Goal: Answer question/provide support: Share knowledge or assist other users

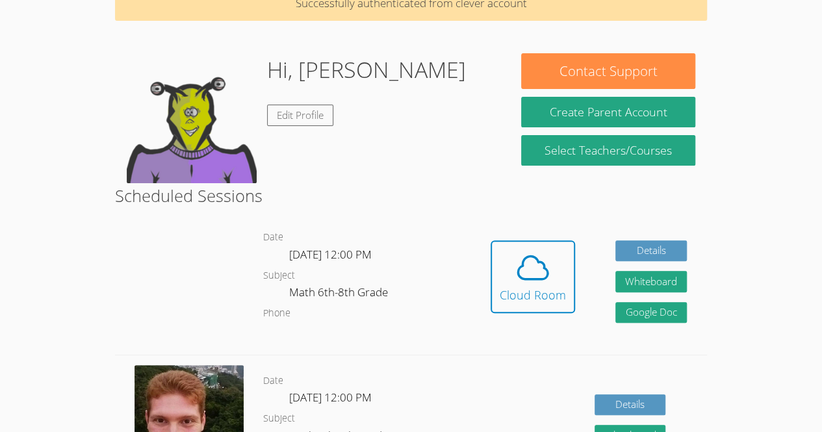
scroll to position [96, 0]
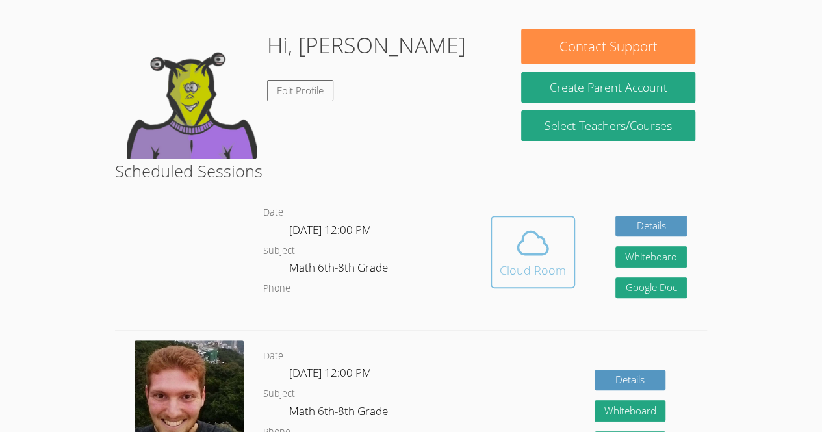
click at [538, 240] on icon at bounding box center [533, 243] width 36 height 36
click at [525, 260] on icon at bounding box center [533, 243] width 36 height 36
click at [552, 267] on div "Cloud Room" at bounding box center [533, 270] width 66 height 18
click at [527, 283] on button "Cloud Room" at bounding box center [533, 252] width 84 height 73
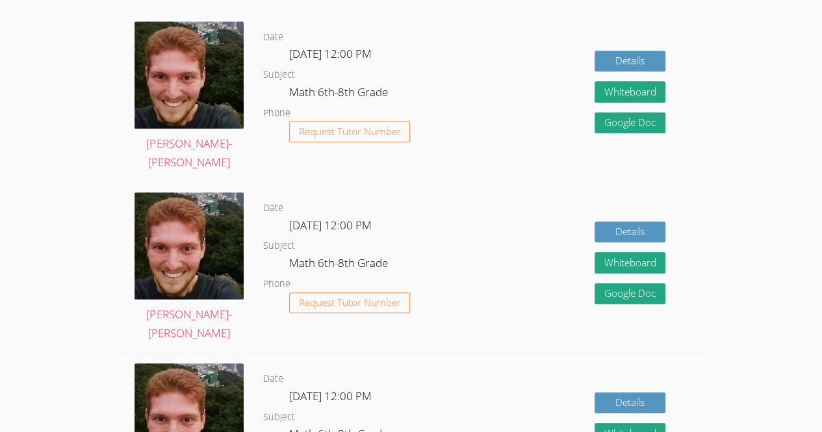
scroll to position [443, 0]
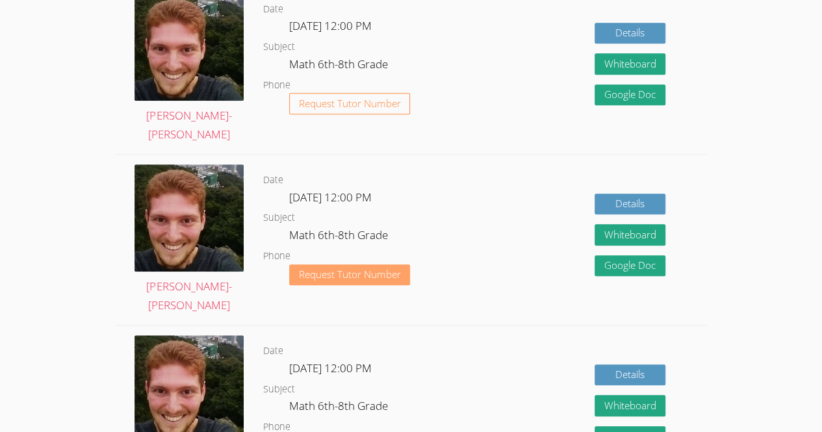
click at [382, 278] on span "Request Tutor Number" at bounding box center [350, 275] width 102 height 10
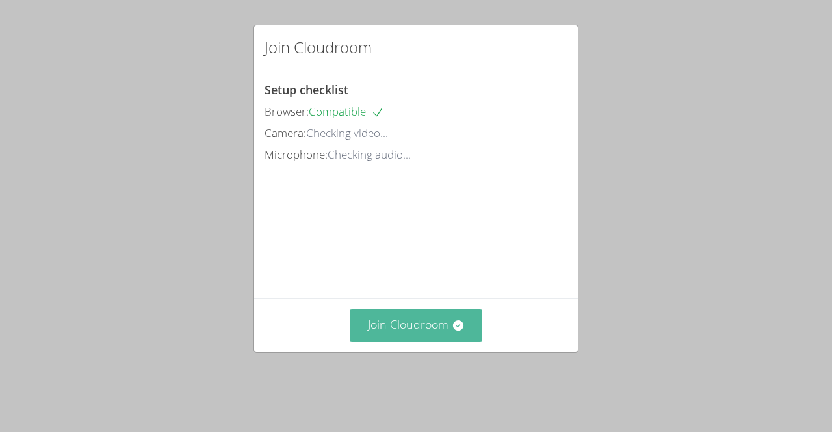
click at [373, 341] on button "Join Cloudroom" at bounding box center [416, 325] width 133 height 32
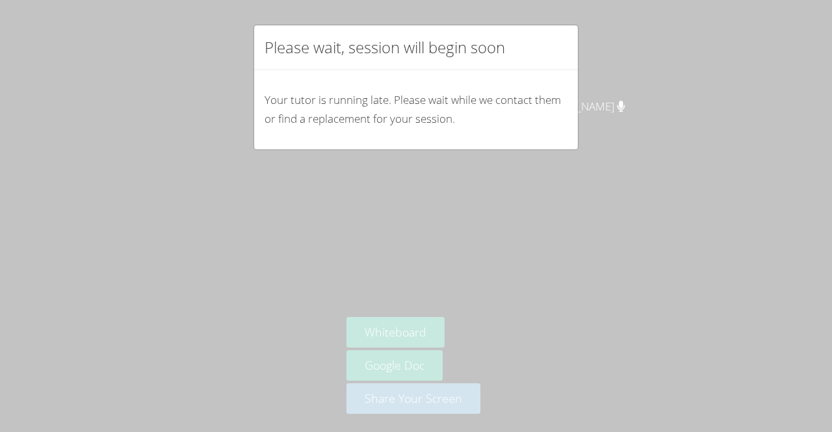
click at [646, 196] on div "Please wait, session will begin soon Your tutor is running late. Please wait wh…" at bounding box center [416, 216] width 832 height 432
drag, startPoint x: 646, startPoint y: 196, endPoint x: 533, endPoint y: 171, distance: 115.8
click at [533, 171] on div "Please wait, session will begin soon Your tutor is running late. Please wait wh…" at bounding box center [416, 216] width 832 height 432
click at [447, 30] on div "Please wait, session will begin soon" at bounding box center [416, 47] width 324 height 45
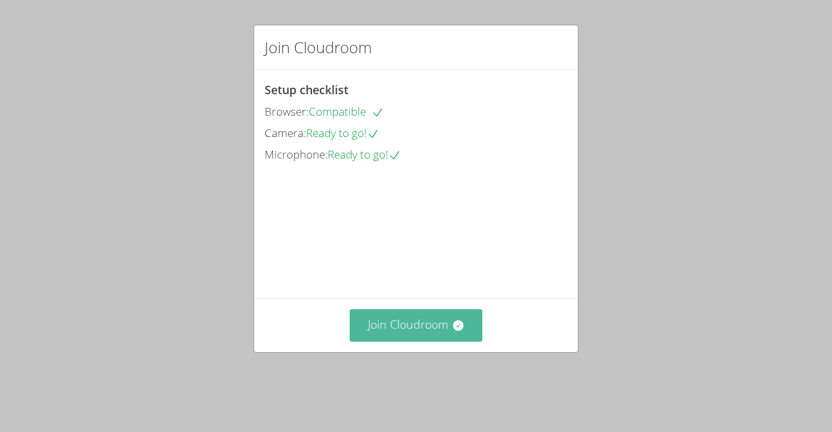
click at [404, 339] on button "Join Cloudroom" at bounding box center [416, 325] width 133 height 32
click at [438, 341] on button "Join Cloudroom" at bounding box center [416, 325] width 133 height 32
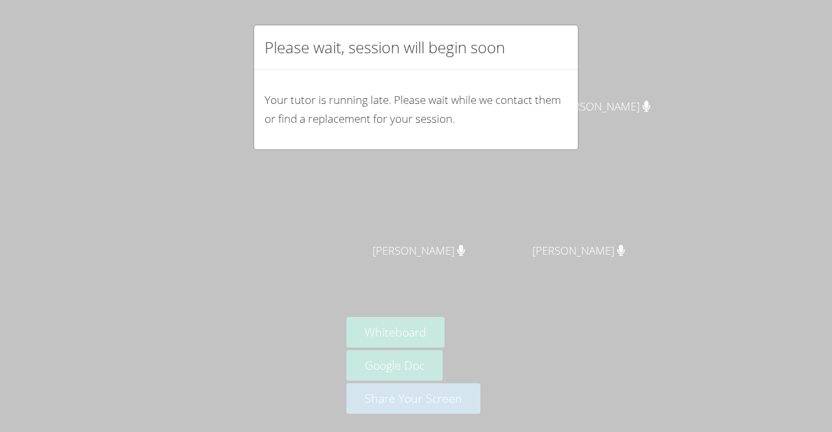
click at [655, 94] on div "Please wait, session will begin soon Your tutor is running late. Please wait wh…" at bounding box center [416, 216] width 832 height 432
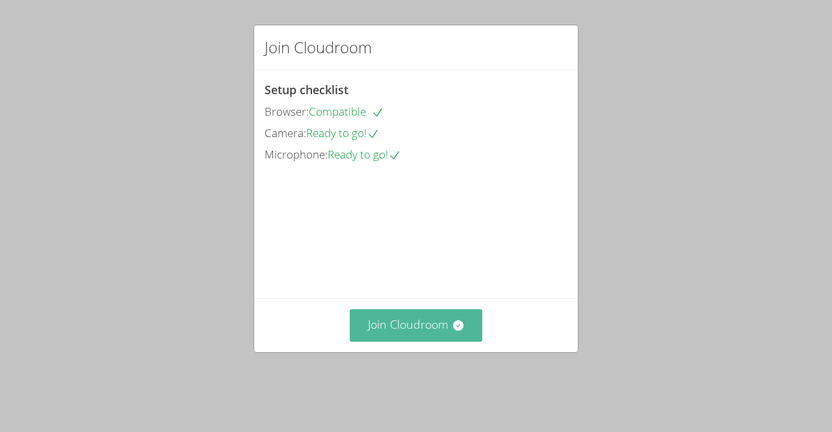
drag, startPoint x: 439, startPoint y: 340, endPoint x: 406, endPoint y: 354, distance: 36.7
click at [406, 341] on button "Join Cloudroom" at bounding box center [416, 325] width 133 height 32
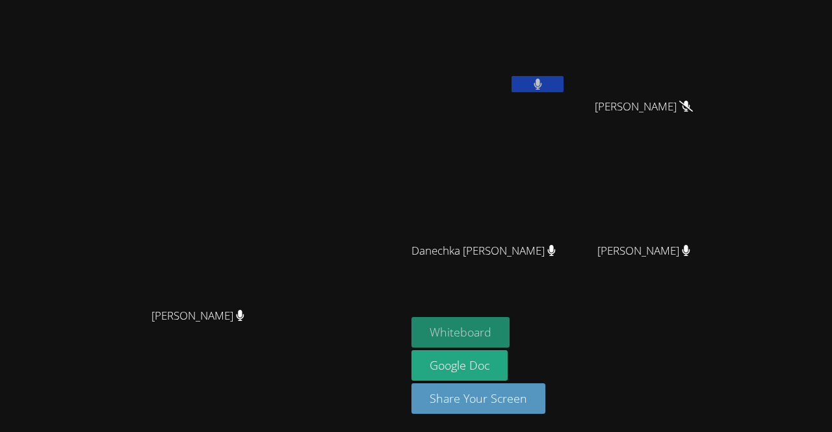
click at [510, 339] on button "Whiteboard" at bounding box center [460, 332] width 98 height 31
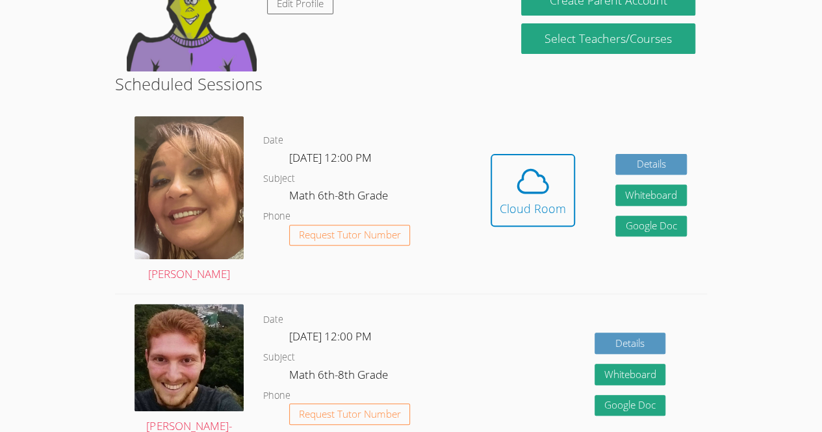
scroll to position [139, 0]
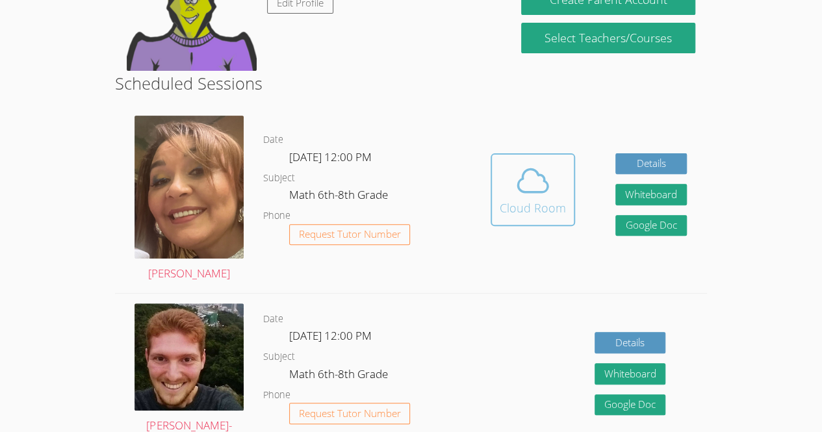
click at [530, 189] on icon at bounding box center [533, 180] width 36 height 36
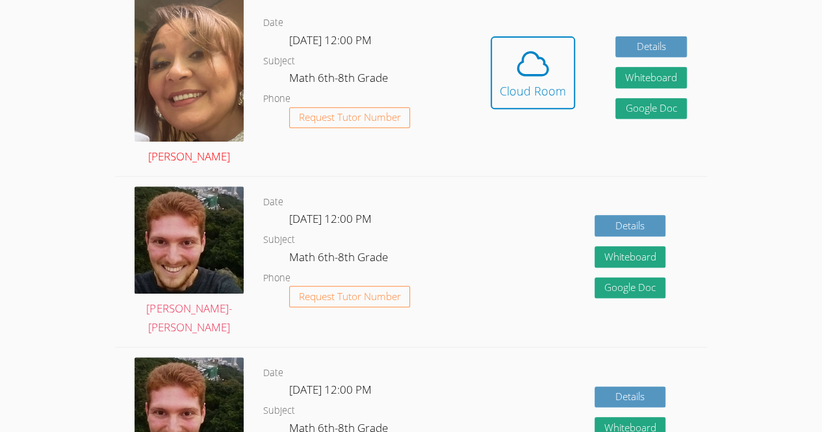
scroll to position [257, 0]
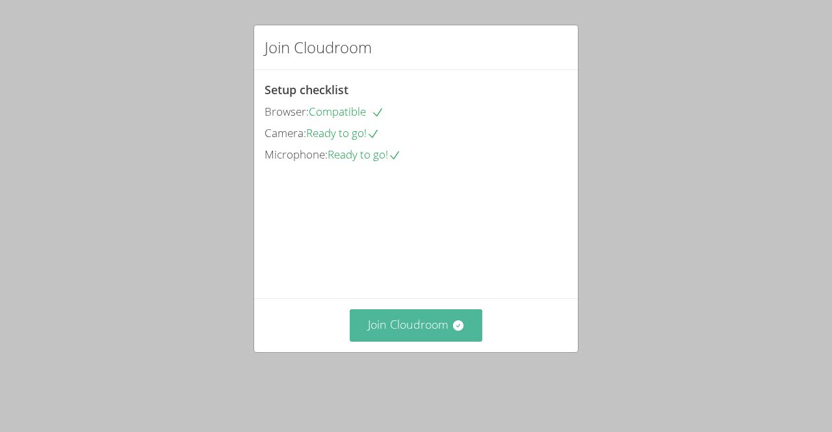
click at [404, 341] on button "Join Cloudroom" at bounding box center [416, 325] width 133 height 32
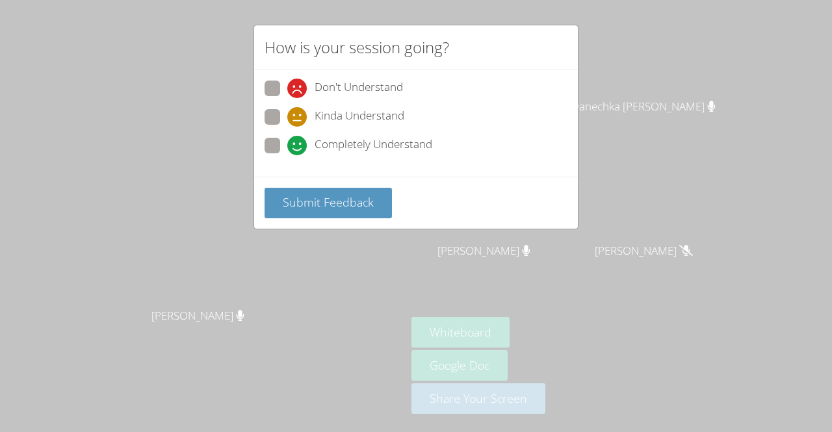
click at [398, 151] on span "Completely Understand" at bounding box center [374, 145] width 118 height 19
click at [298, 149] on input "Completely Understand" at bounding box center [292, 143] width 11 height 11
radio input "true"
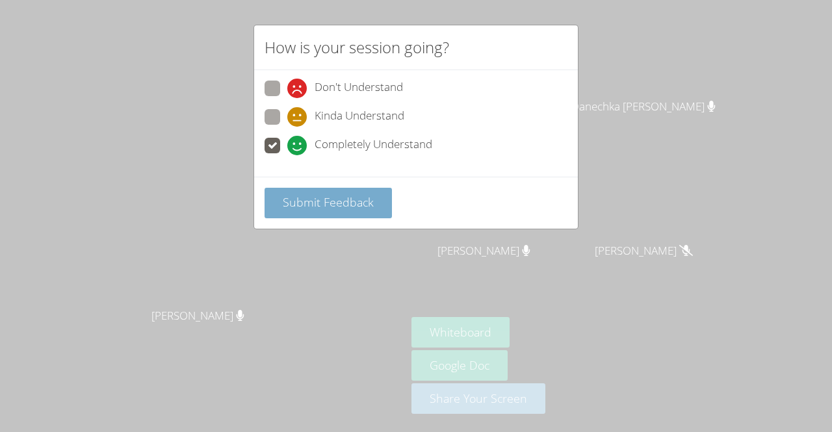
click at [361, 213] on button "Submit Feedback" at bounding box center [328, 203] width 127 height 31
